Goal: Transaction & Acquisition: Purchase product/service

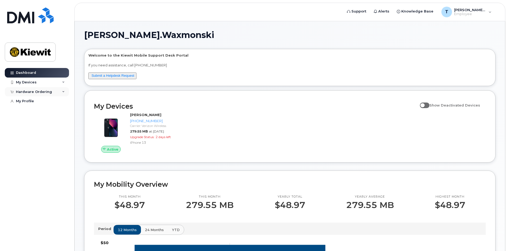
click at [47, 94] on div "Hardware Ordering" at bounding box center [34, 92] width 36 height 4
click at [32, 102] on div "New Order" at bounding box center [28, 101] width 20 height 5
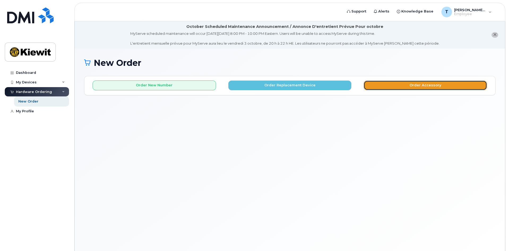
click at [435, 86] on button "Order Accessory" at bounding box center [425, 85] width 123 height 10
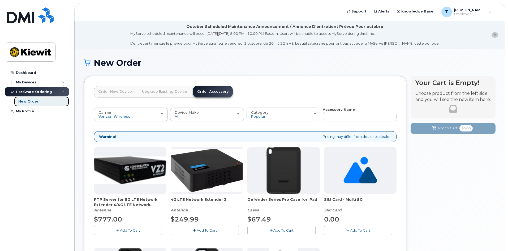
click at [27, 100] on div "New Order" at bounding box center [28, 101] width 20 height 5
click at [37, 91] on div "Hardware Ordering" at bounding box center [34, 92] width 36 height 4
click at [40, 93] on div "Hardware Ordering" at bounding box center [34, 92] width 36 height 4
click at [31, 101] on div "New Order" at bounding box center [28, 101] width 20 height 5
click at [156, 93] on link "Upgrade Existing Device" at bounding box center [165, 92] width 54 height 12
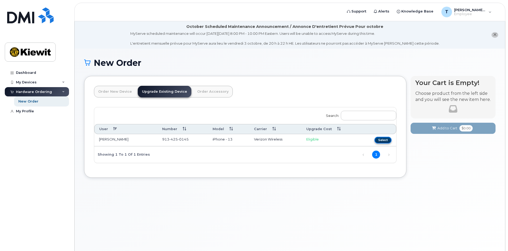
click at [385, 139] on button "Select" at bounding box center [383, 140] width 17 height 7
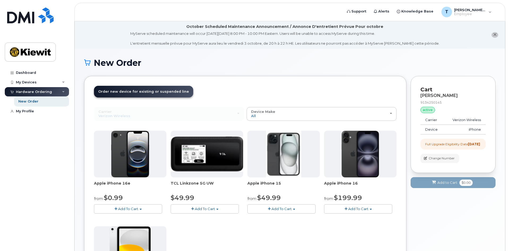
click at [130, 158] on img at bounding box center [130, 154] width 38 height 47
